Goal: Transaction & Acquisition: Purchase product/service

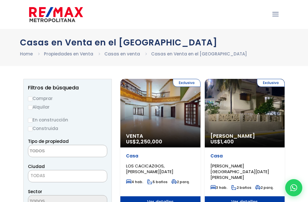
select select
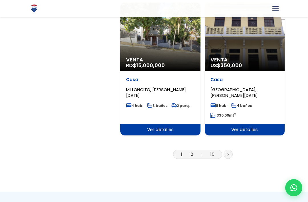
scroll to position [986, 0]
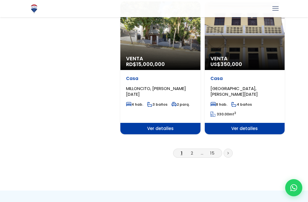
click at [193, 150] on link "2" at bounding box center [192, 153] width 2 height 6
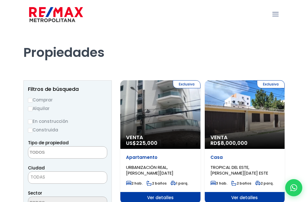
select select
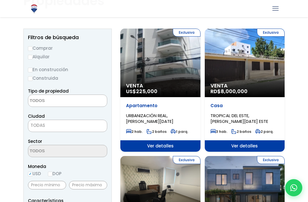
scroll to position [51, 0]
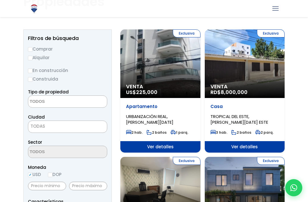
click at [30, 51] on input "Comprar" at bounding box center [30, 49] width 5 height 5
radio input "true"
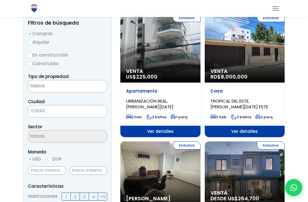
scroll to position [66, 0]
click at [39, 87] on textarea "Search" at bounding box center [55, 86] width 55 height 12
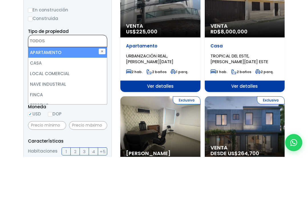
click at [37, 103] on li "CASA" at bounding box center [67, 108] width 79 height 11
select select "house"
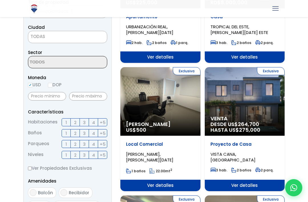
scroll to position [141, 0]
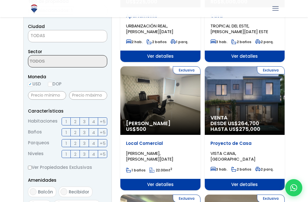
click at [85, 120] on span "3" at bounding box center [84, 121] width 3 height 7
click at [0, 0] on input "3" at bounding box center [0, 0] width 0 height 0
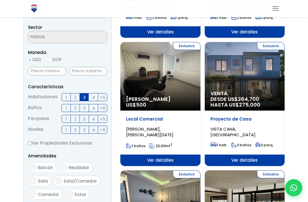
scroll to position [166, 0]
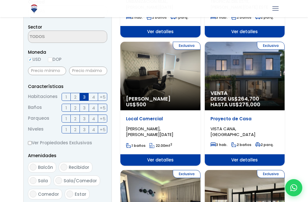
click at [66, 130] on span "1" at bounding box center [66, 129] width 1 height 7
click at [0, 0] on input "1" at bounding box center [0, 0] width 0 height 0
click at [72, 128] on label "2" at bounding box center [75, 129] width 9 height 8
click at [0, 0] on input "2" at bounding box center [0, 0] width 0 height 0
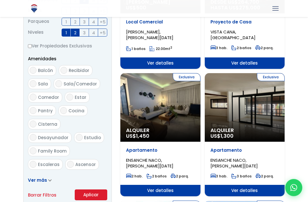
scroll to position [303, 0]
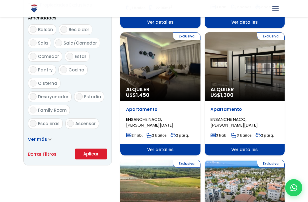
click at [38, 142] on span "Ver más" at bounding box center [37, 139] width 19 height 6
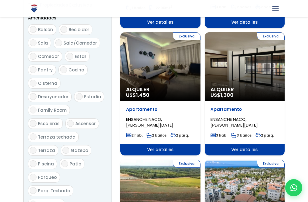
click at [61, 160] on input "Patio" at bounding box center [64, 163] width 7 height 7
checkbox input "true"
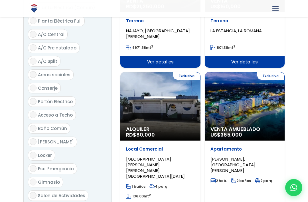
scroll to position [654, 0]
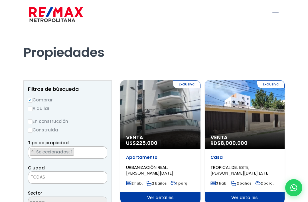
select select "house"
